Goal: Browse casually: Explore the website without a specific task or goal

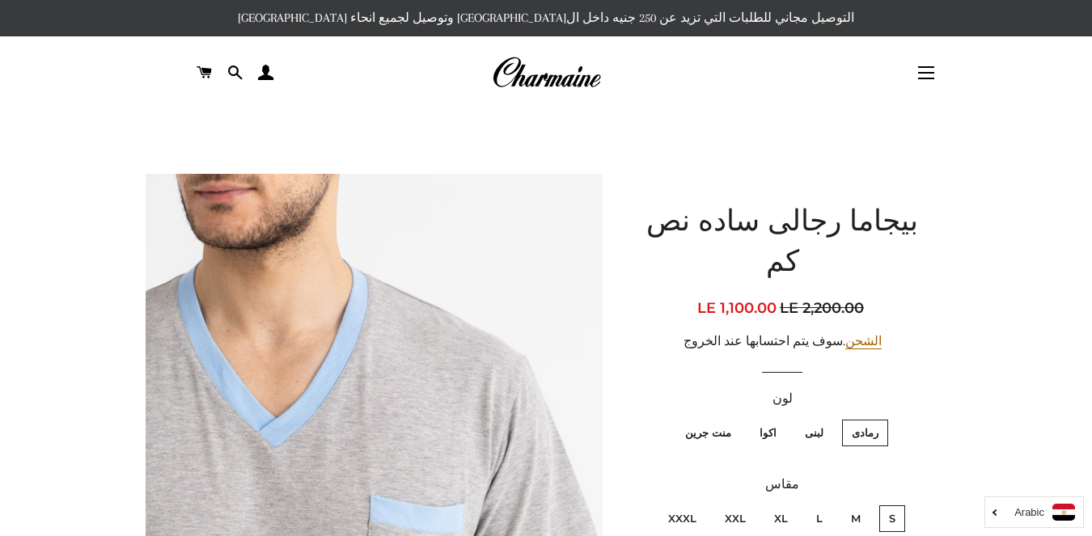
click at [560, 76] on img at bounding box center [546, 73] width 109 height 36
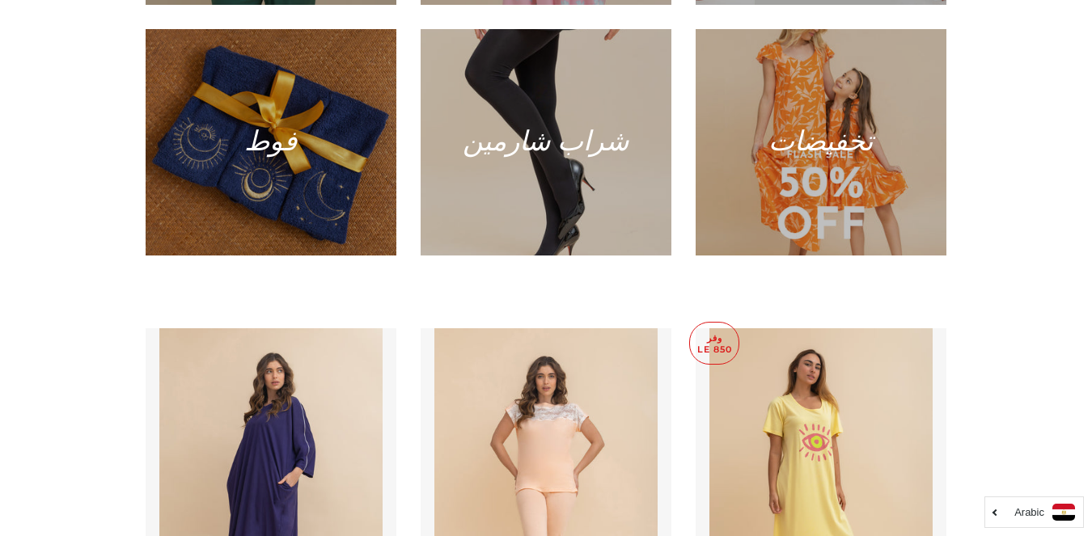
scroll to position [809, 0]
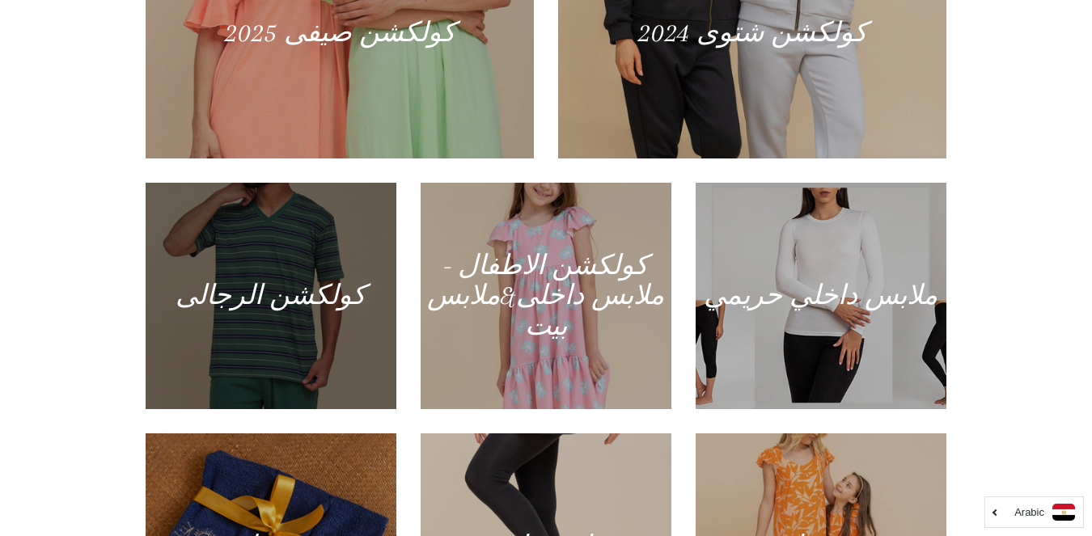
click at [305, 302] on div at bounding box center [271, 296] width 258 height 233
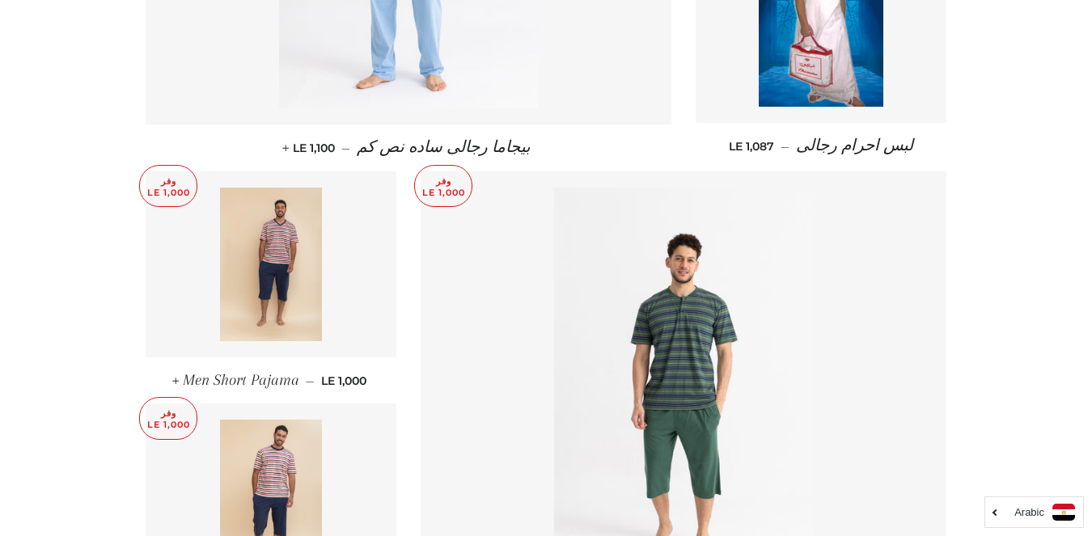
scroll to position [2262, 0]
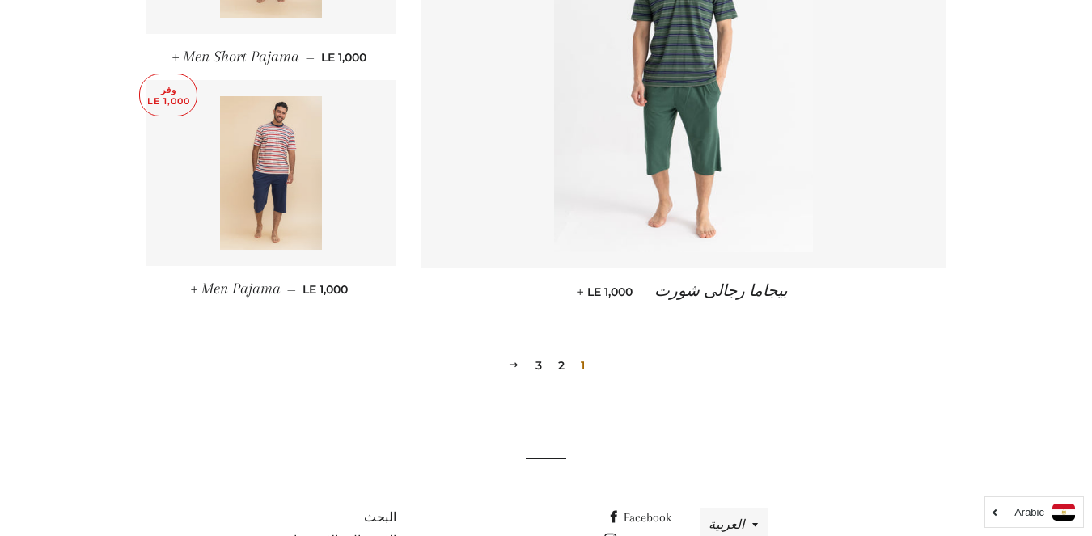
click at [535, 353] on link "3" at bounding box center [538, 365] width 19 height 24
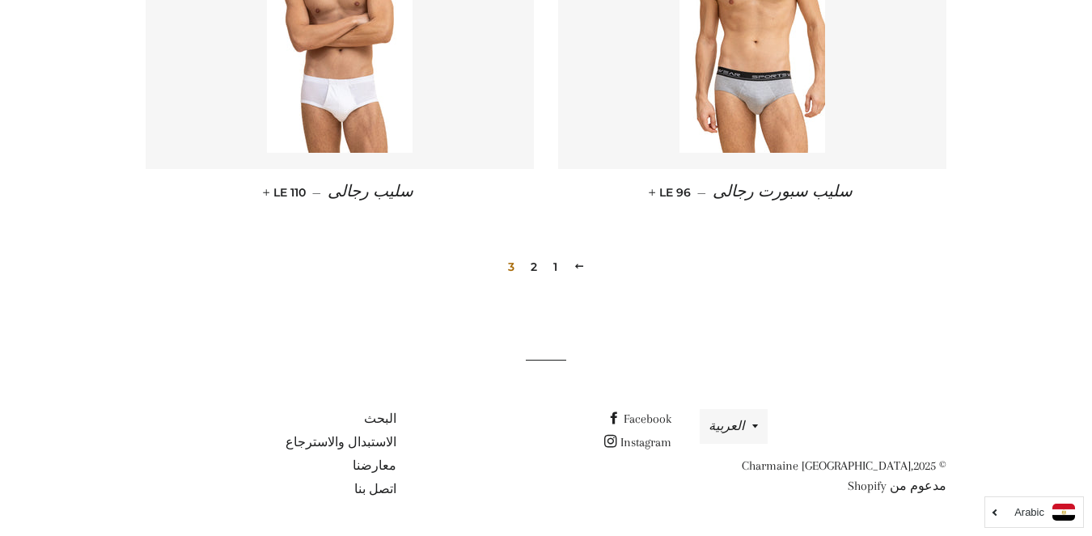
scroll to position [1182, 0]
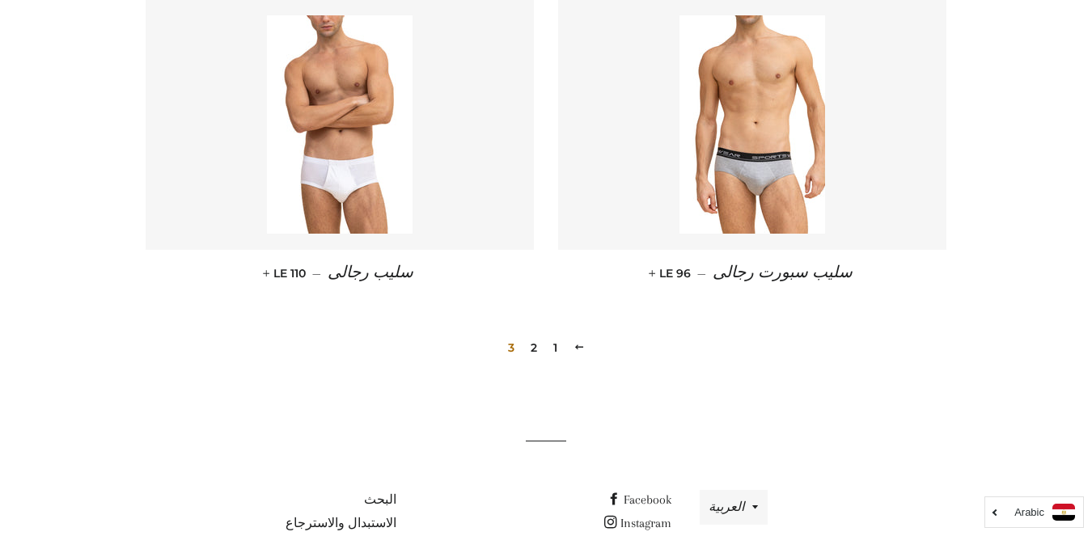
click at [530, 344] on link "2" at bounding box center [533, 348] width 19 height 24
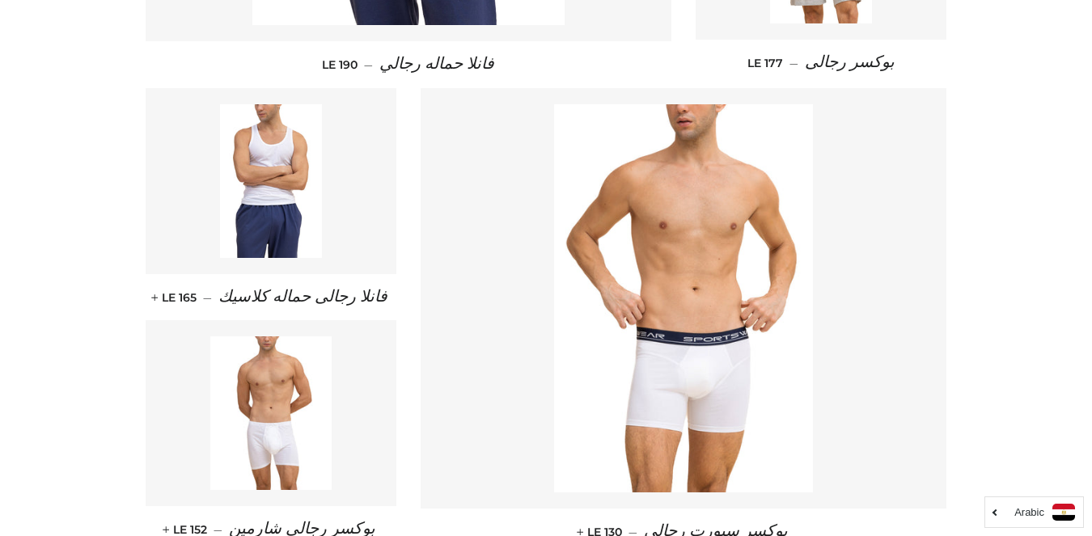
scroll to position [2361, 0]
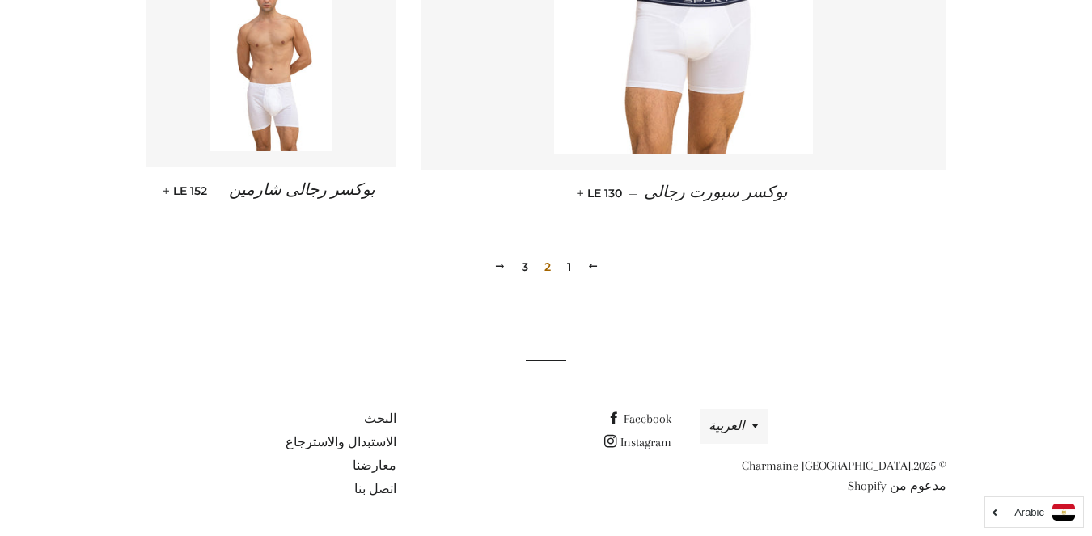
click at [566, 267] on link "1" at bounding box center [568, 267] width 17 height 24
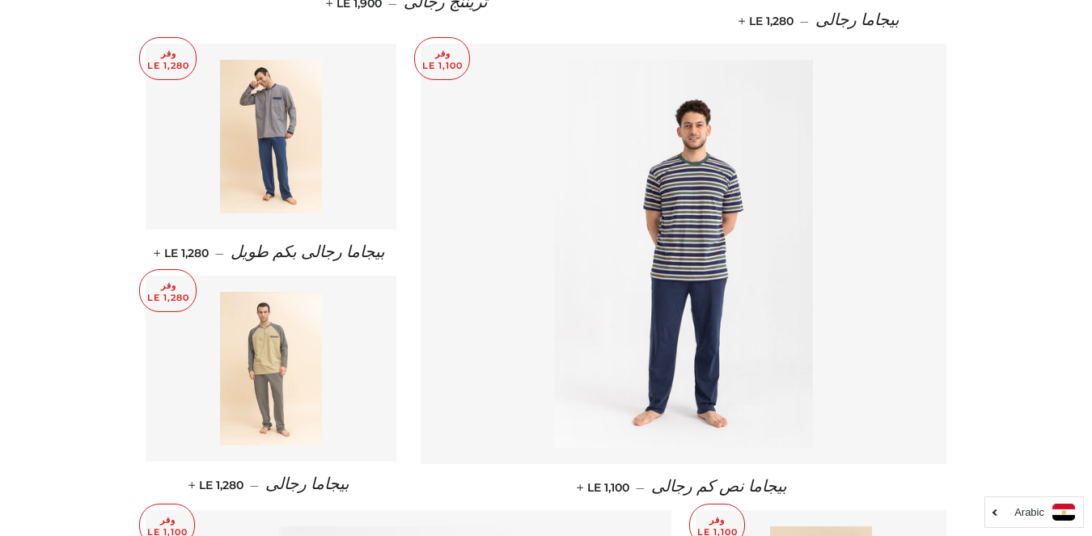
scroll to position [1213, 0]
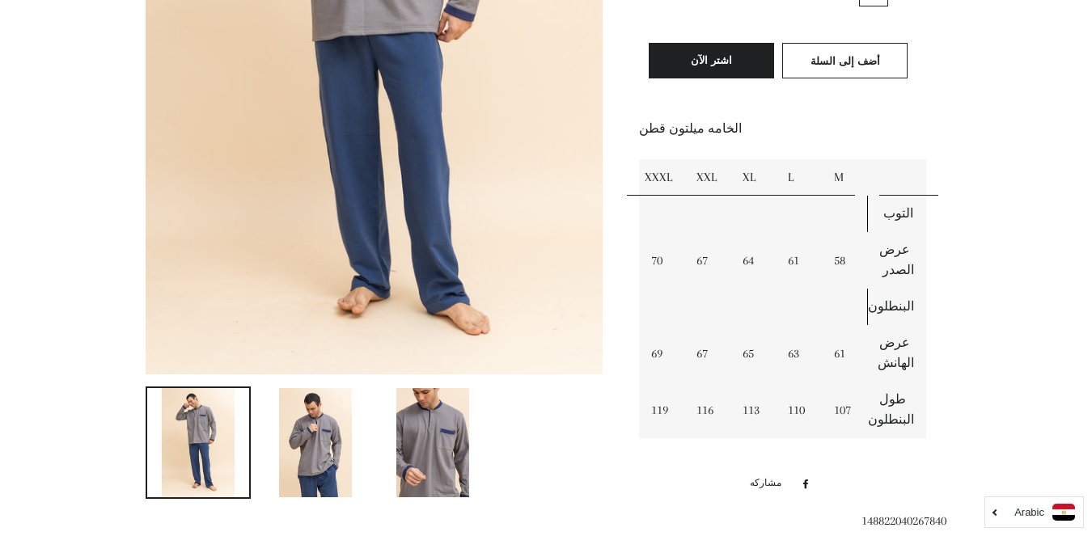
scroll to position [566, 0]
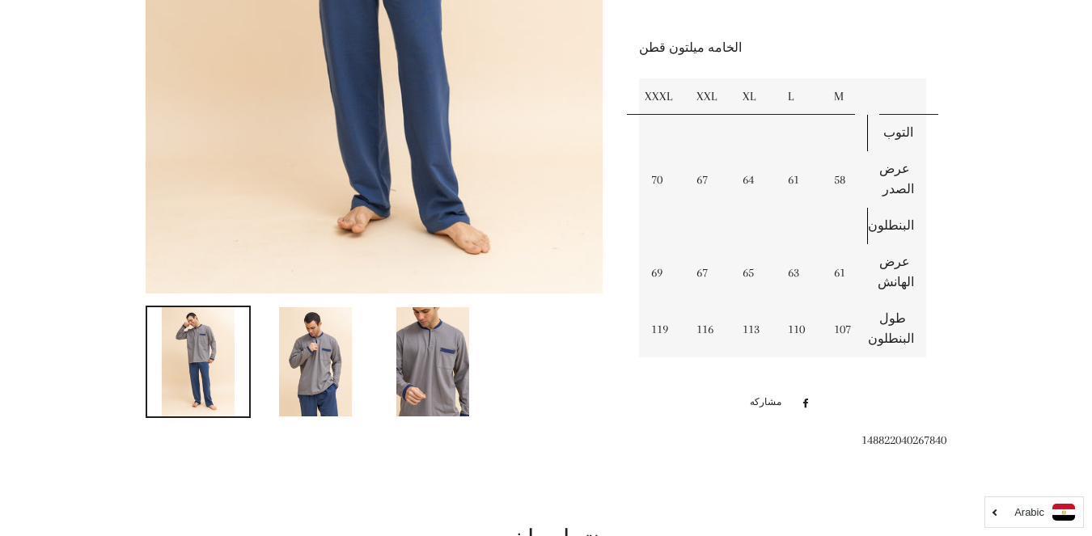
click at [447, 358] on img at bounding box center [432, 361] width 73 height 109
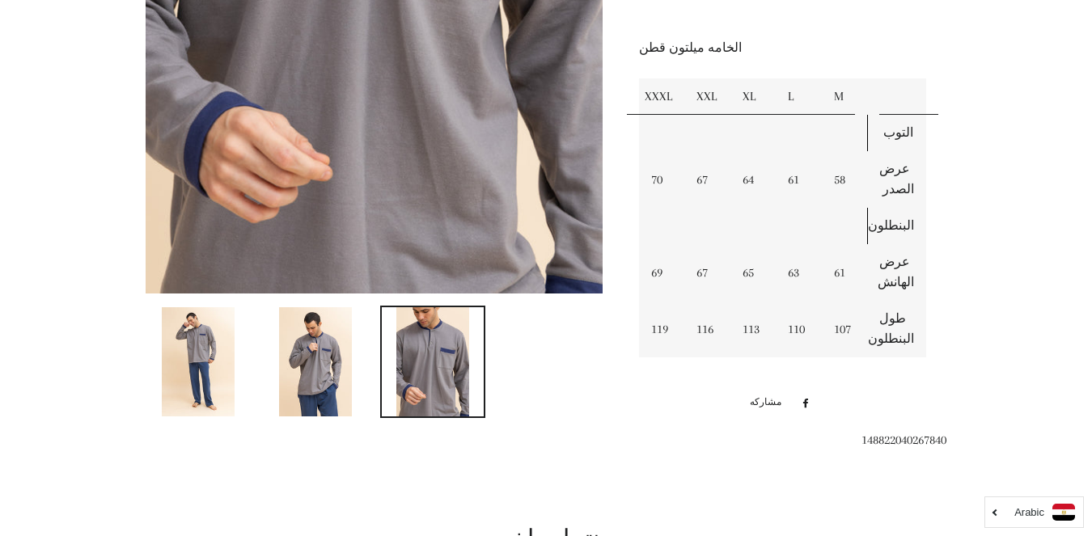
click at [329, 345] on img at bounding box center [315, 361] width 73 height 109
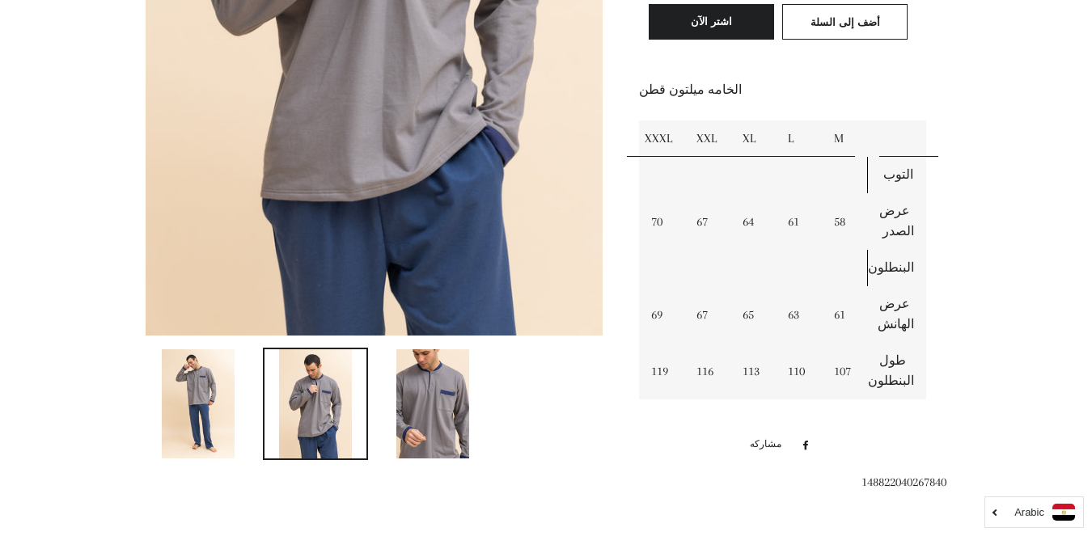
scroll to position [281, 0]
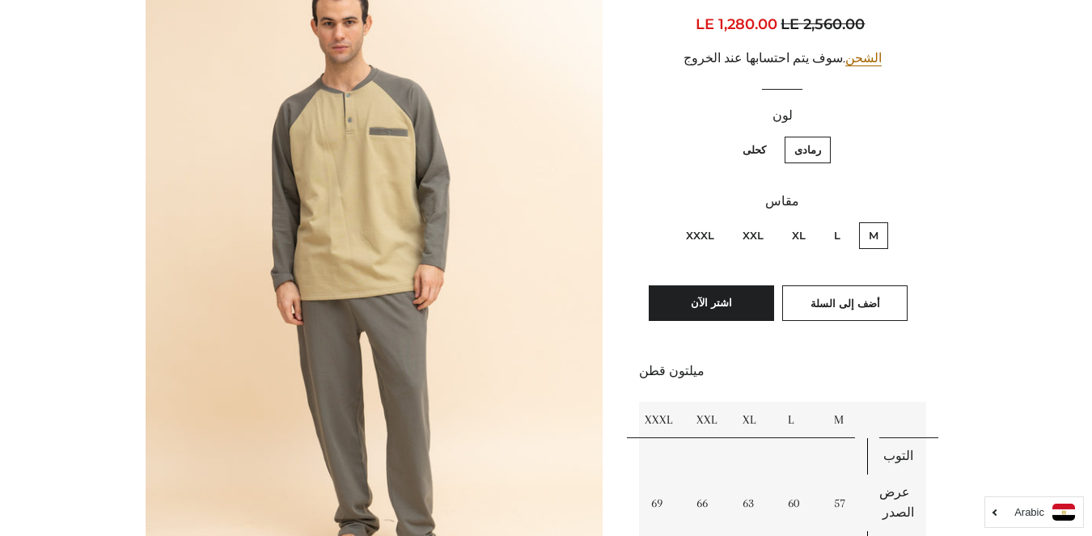
scroll to position [162, 0]
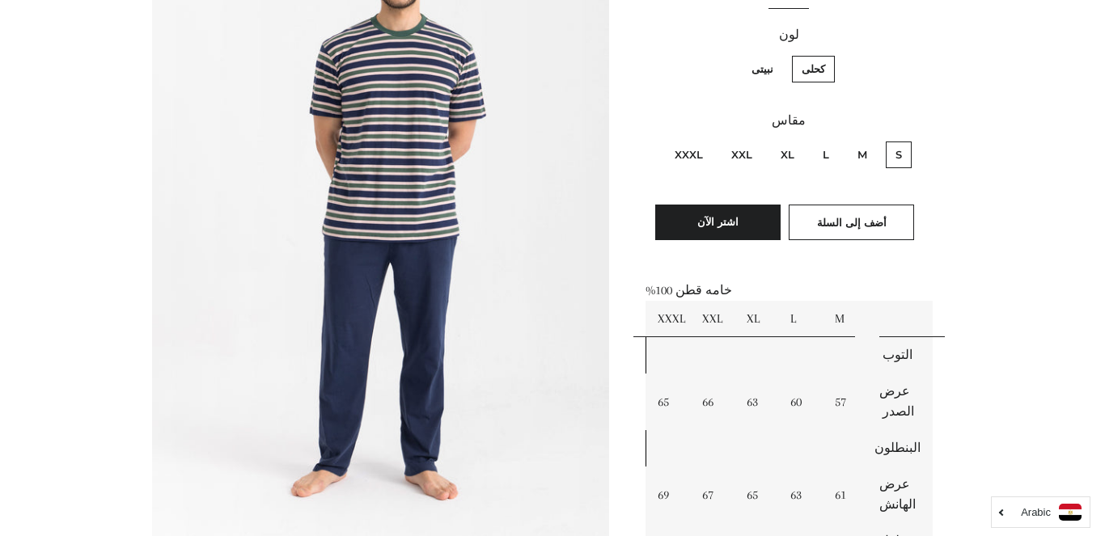
scroll to position [243, 0]
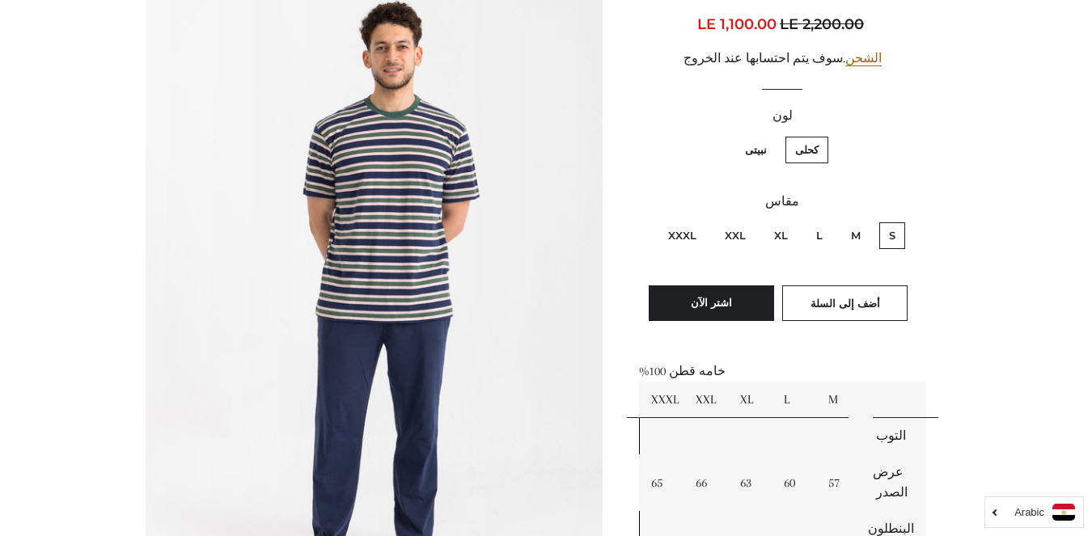
click at [394, 266] on img at bounding box center [374, 273] width 457 height 685
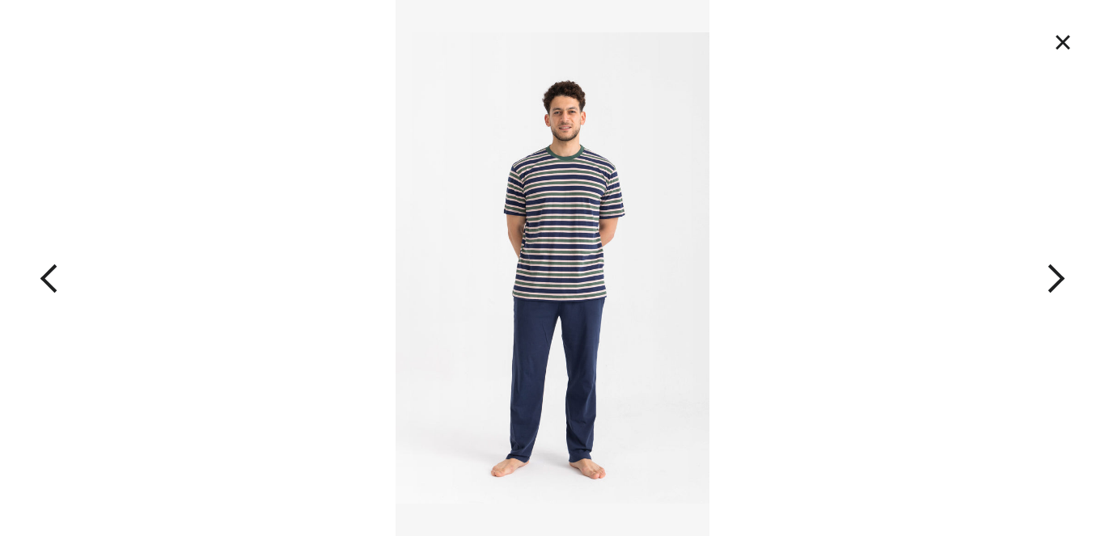
click at [1057, 277] on button "button" at bounding box center [994, 268] width 221 height 536
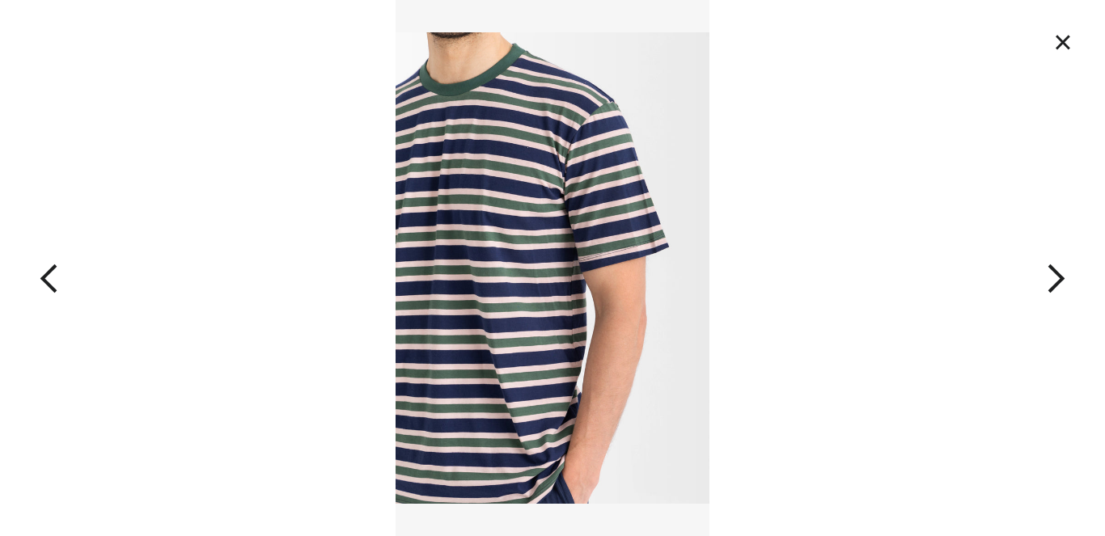
click at [1057, 277] on button "button" at bounding box center [994, 268] width 221 height 536
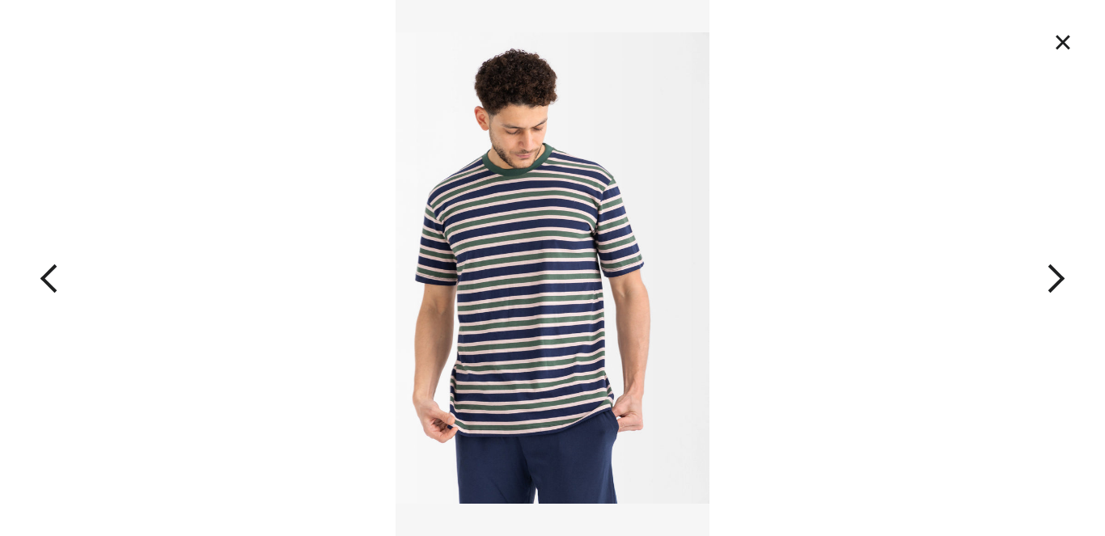
click at [1057, 277] on button "button" at bounding box center [994, 268] width 221 height 536
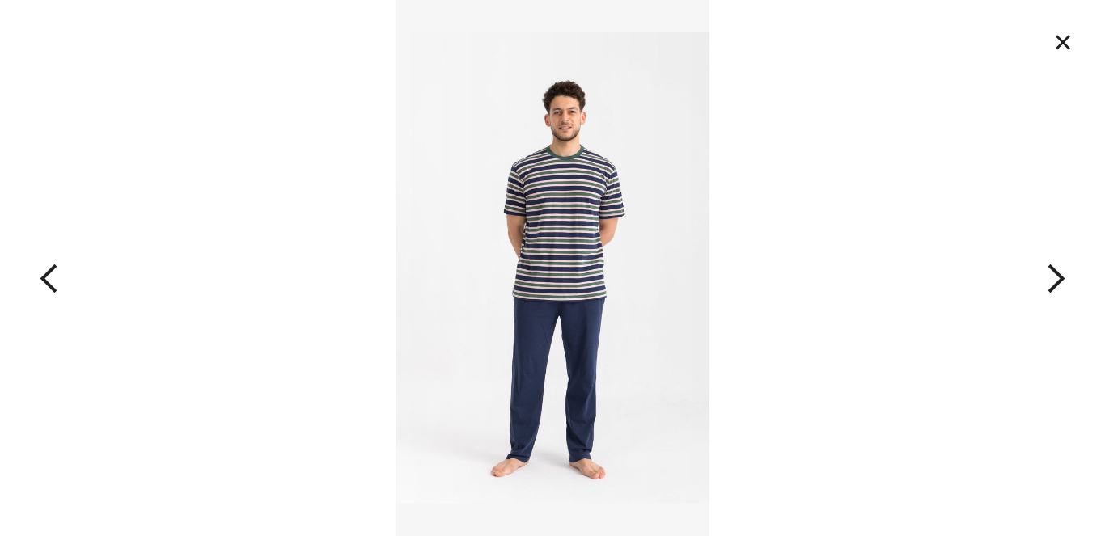
click at [1061, 37] on button "×" at bounding box center [1063, 42] width 36 height 36
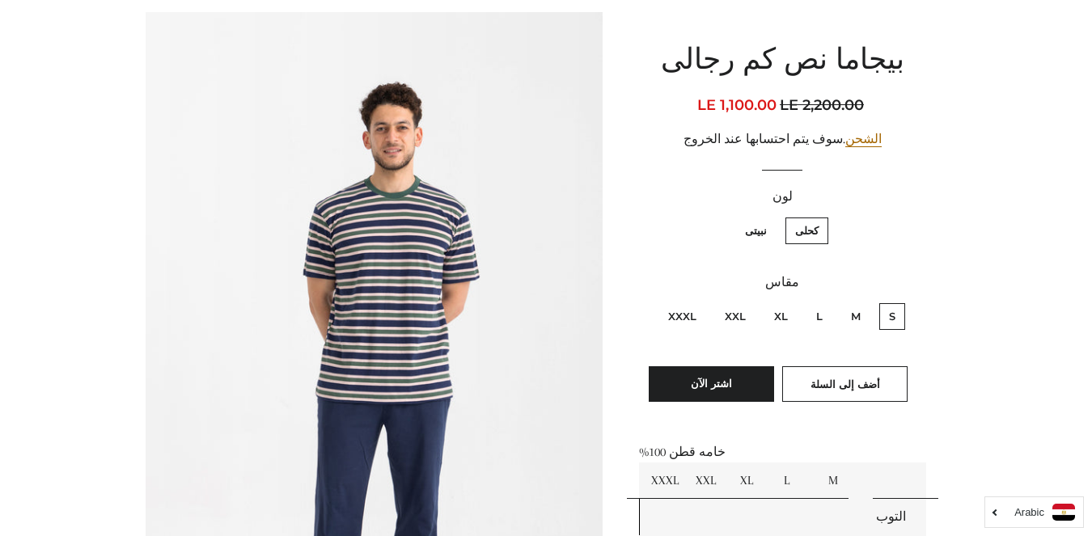
scroll to position [0, 0]
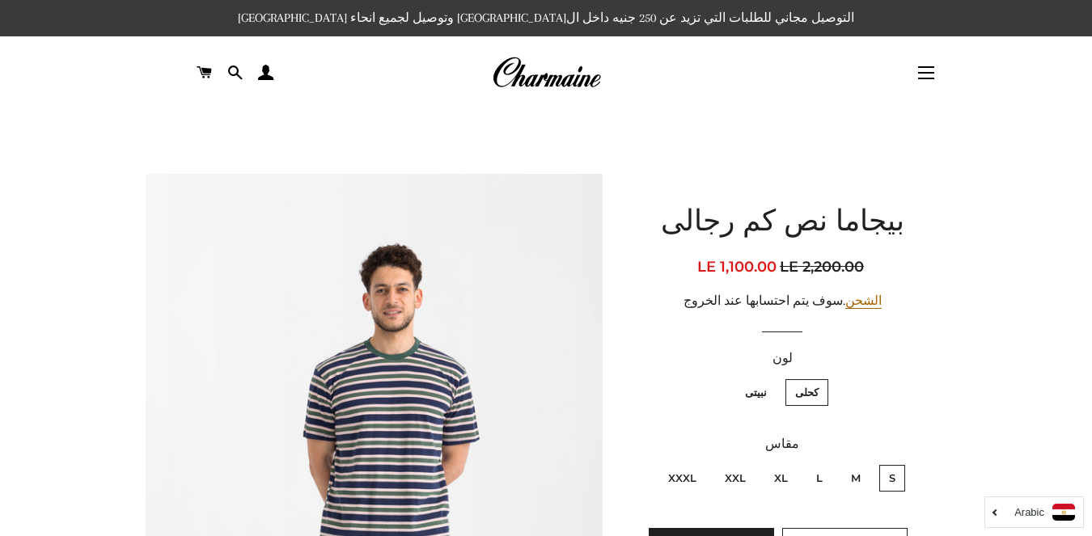
click at [577, 79] on img at bounding box center [546, 73] width 109 height 36
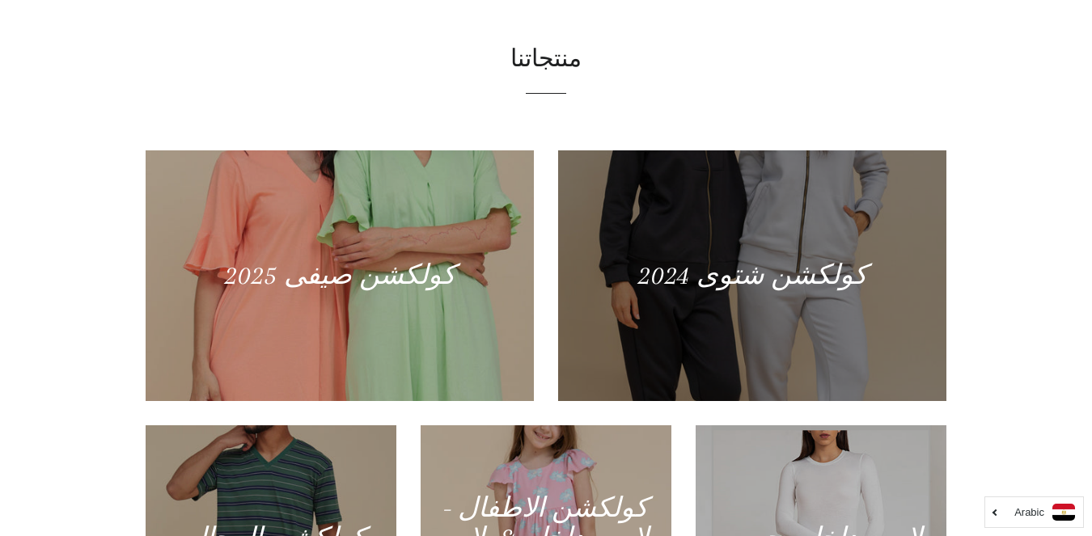
scroll to position [162, 0]
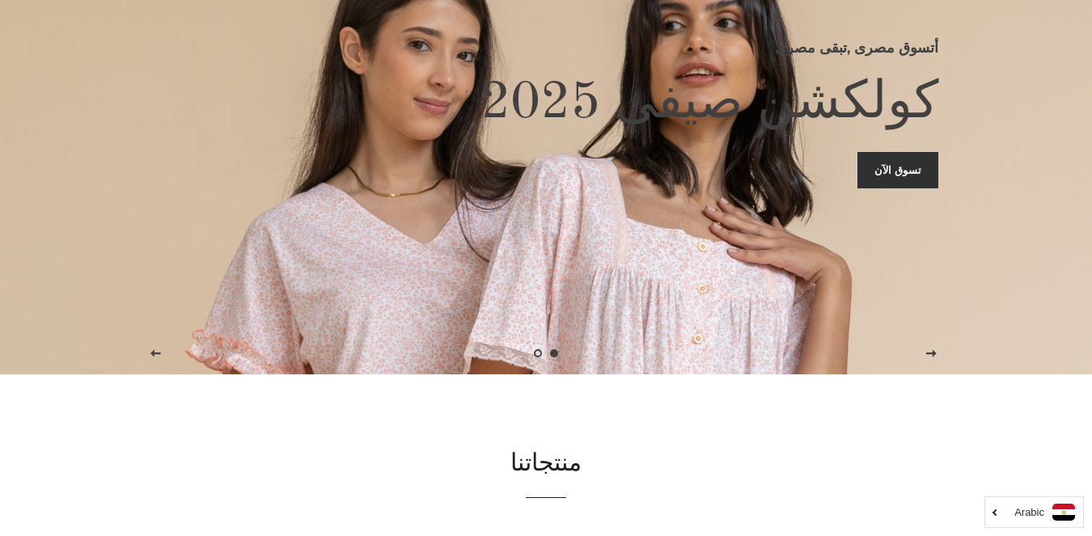
click at [599, 211] on div "أتسوق مصرى ,تبقى مصرى كولكشن صيفى 2025 تسوق الآن" at bounding box center [546, 106] width 801 height 536
click at [897, 171] on link "تسوق الآن" at bounding box center [897, 170] width 81 height 36
